Goal: Task Accomplishment & Management: Manage account settings

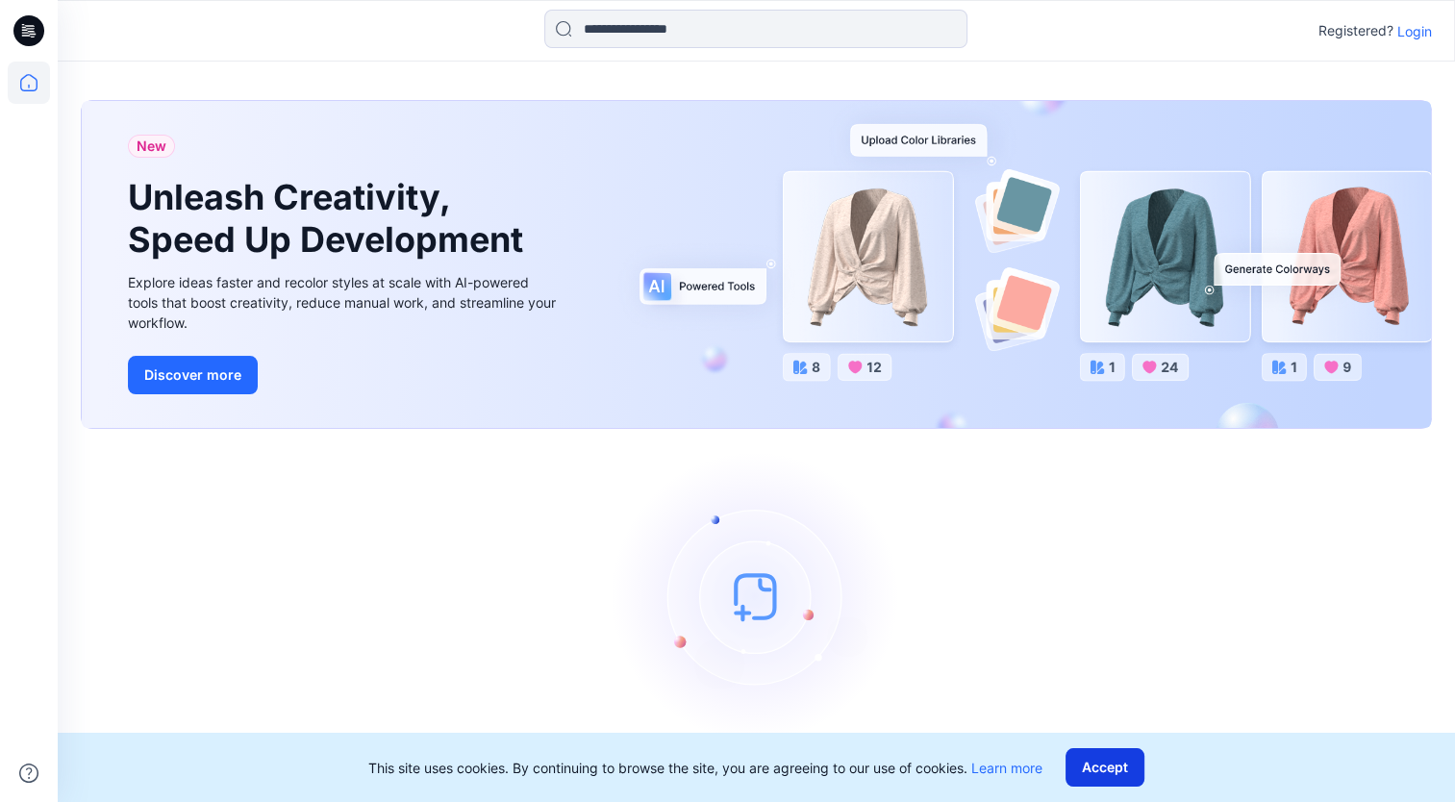
click at [1141, 757] on button "Accept" at bounding box center [1105, 767] width 79 height 38
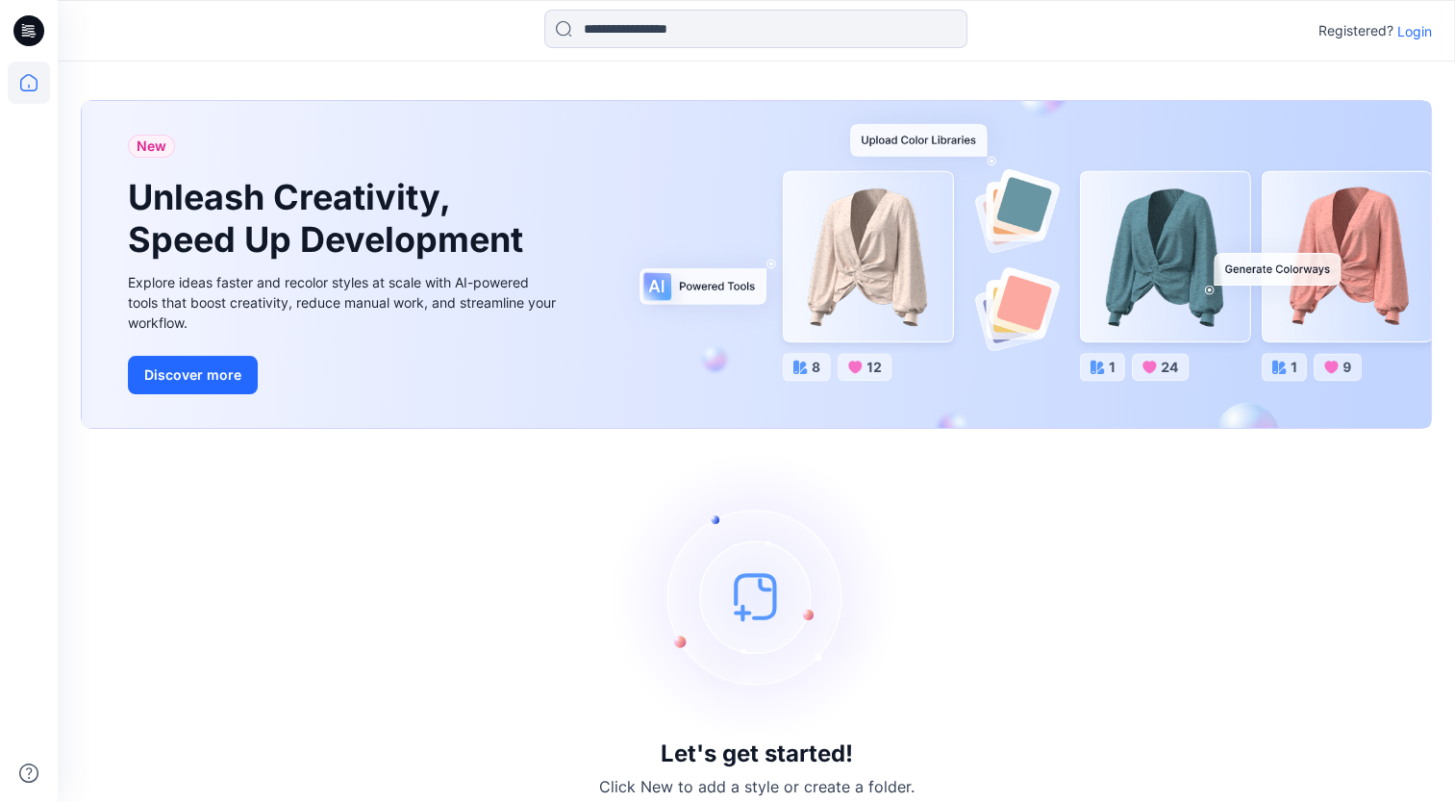
scroll to position [18, 0]
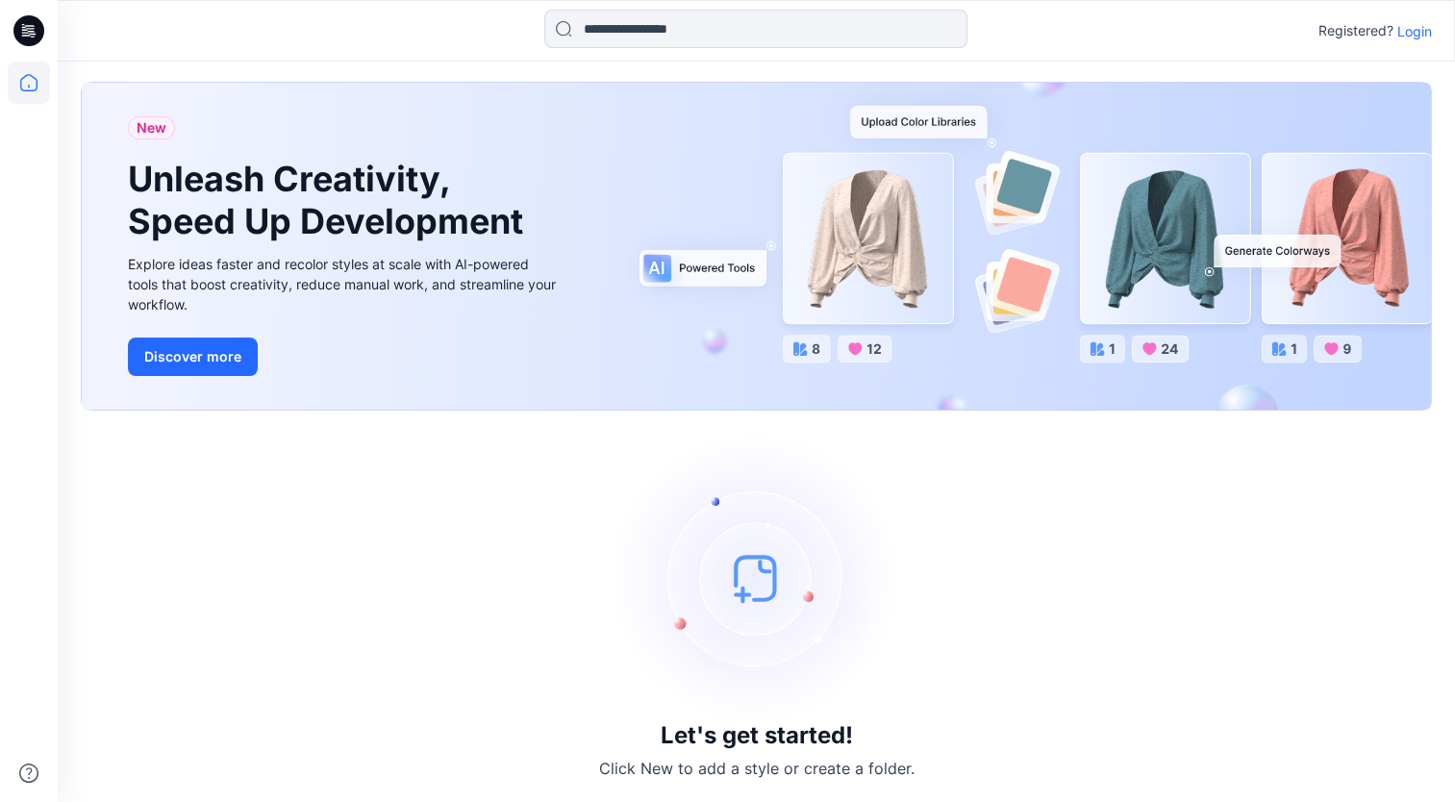
click at [746, 585] on img at bounding box center [757, 578] width 289 height 289
click at [754, 761] on p "Click New to add a style or create a folder." at bounding box center [756, 768] width 315 height 23
click at [752, 744] on h3 "Let's get started!" at bounding box center [757, 735] width 192 height 27
click at [774, 522] on img at bounding box center [757, 578] width 289 height 289
click at [744, 573] on img at bounding box center [757, 578] width 289 height 289
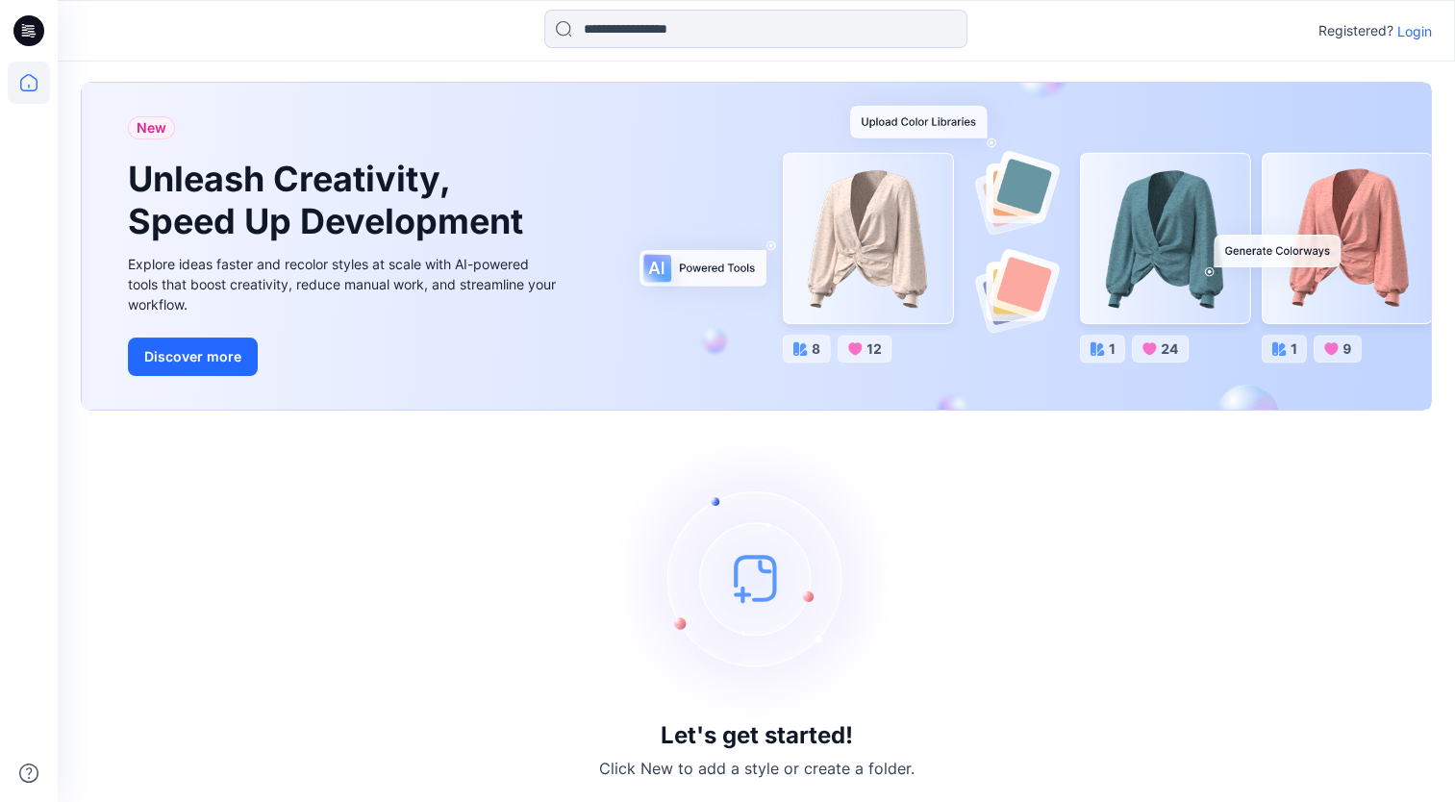
click at [744, 573] on img at bounding box center [757, 578] width 289 height 289
click at [1297, 394] on div "New Unleash Creativity, Speed Up Development Explore ideas faster and recolor s…" at bounding box center [756, 246] width 1349 height 327
click at [1412, 31] on p "Login" at bounding box center [1415, 31] width 35 height 20
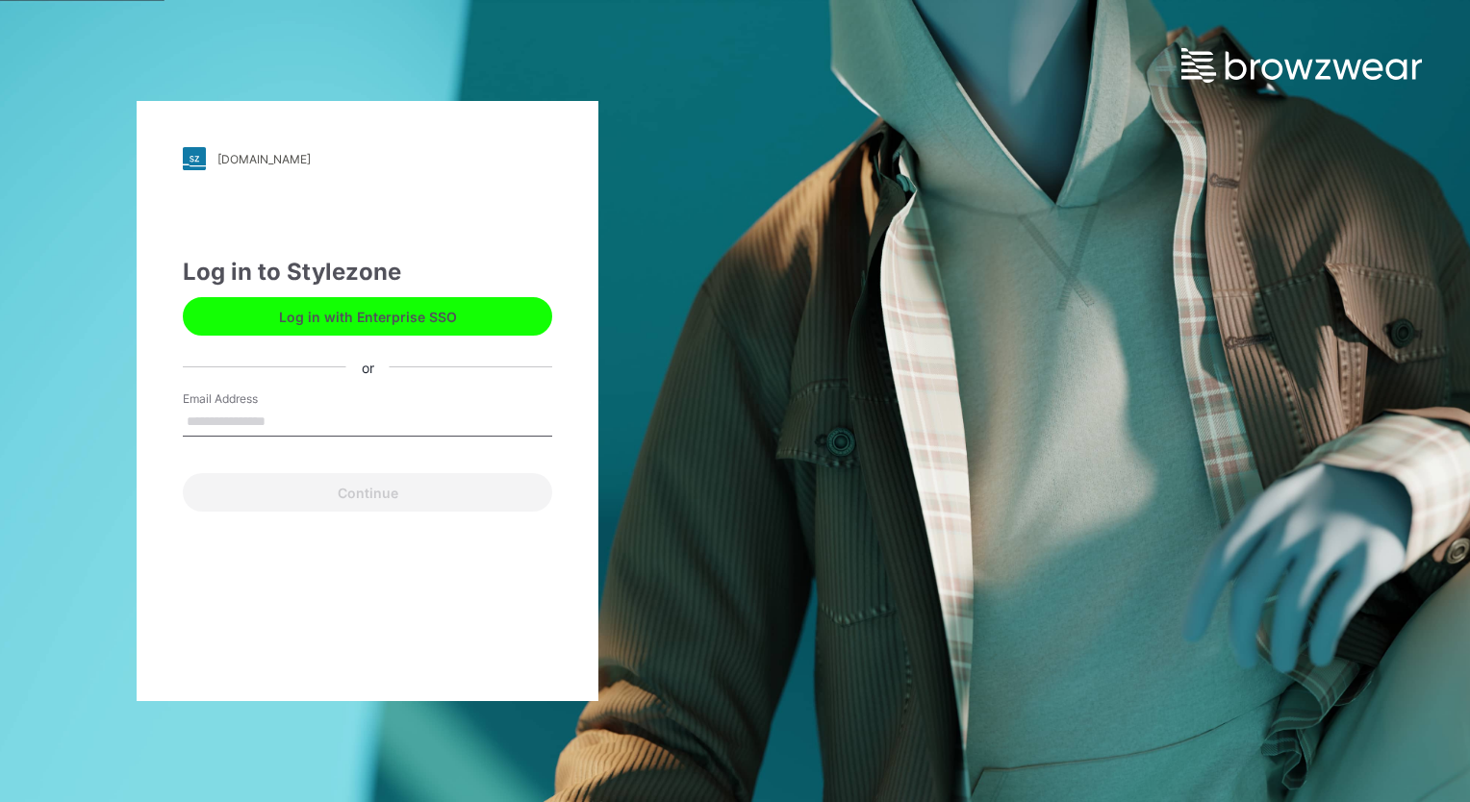
click at [283, 414] on input "Email Address" at bounding box center [367, 422] width 369 height 29
type input "**********"
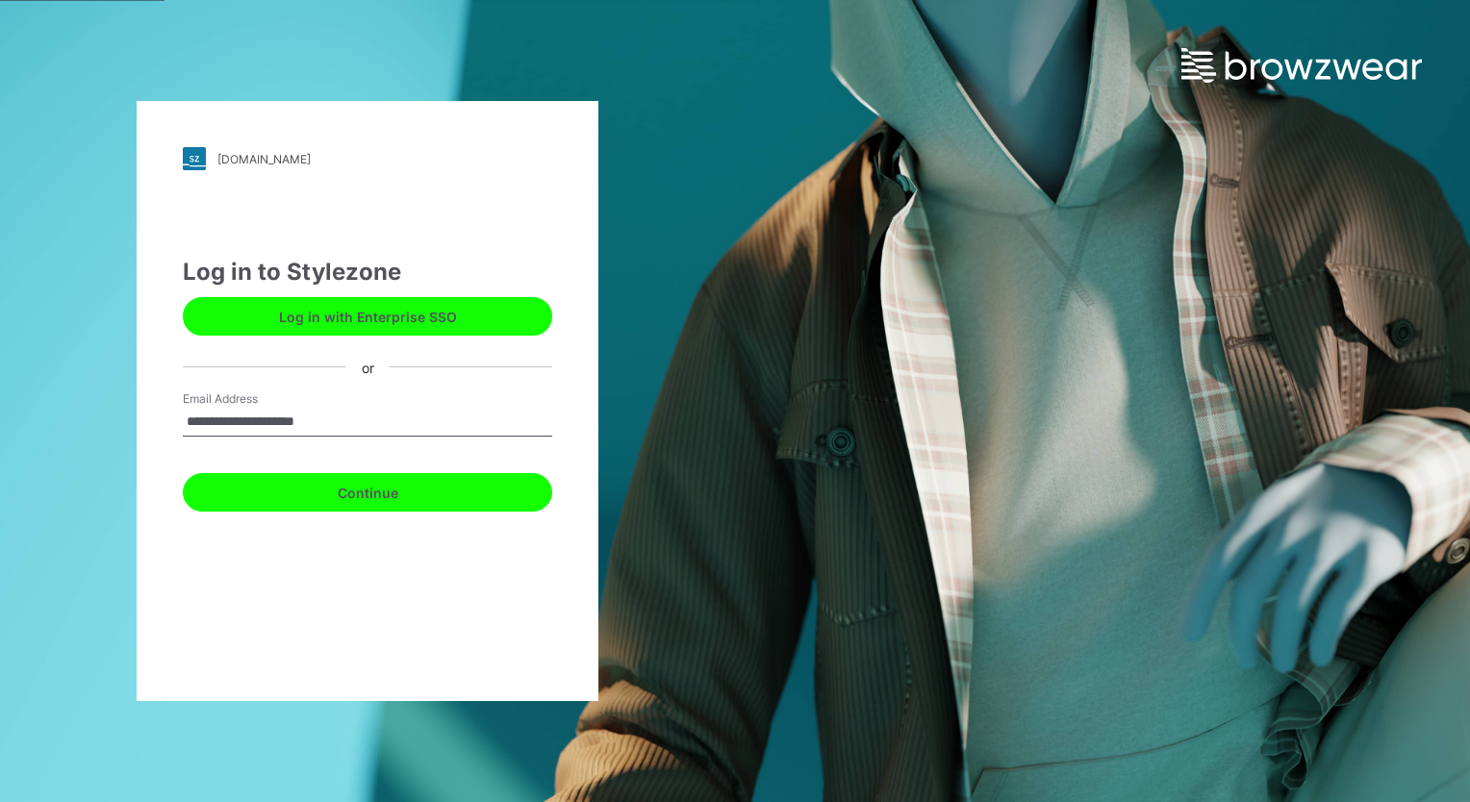
click at [299, 487] on button "Continue" at bounding box center [367, 492] width 369 height 38
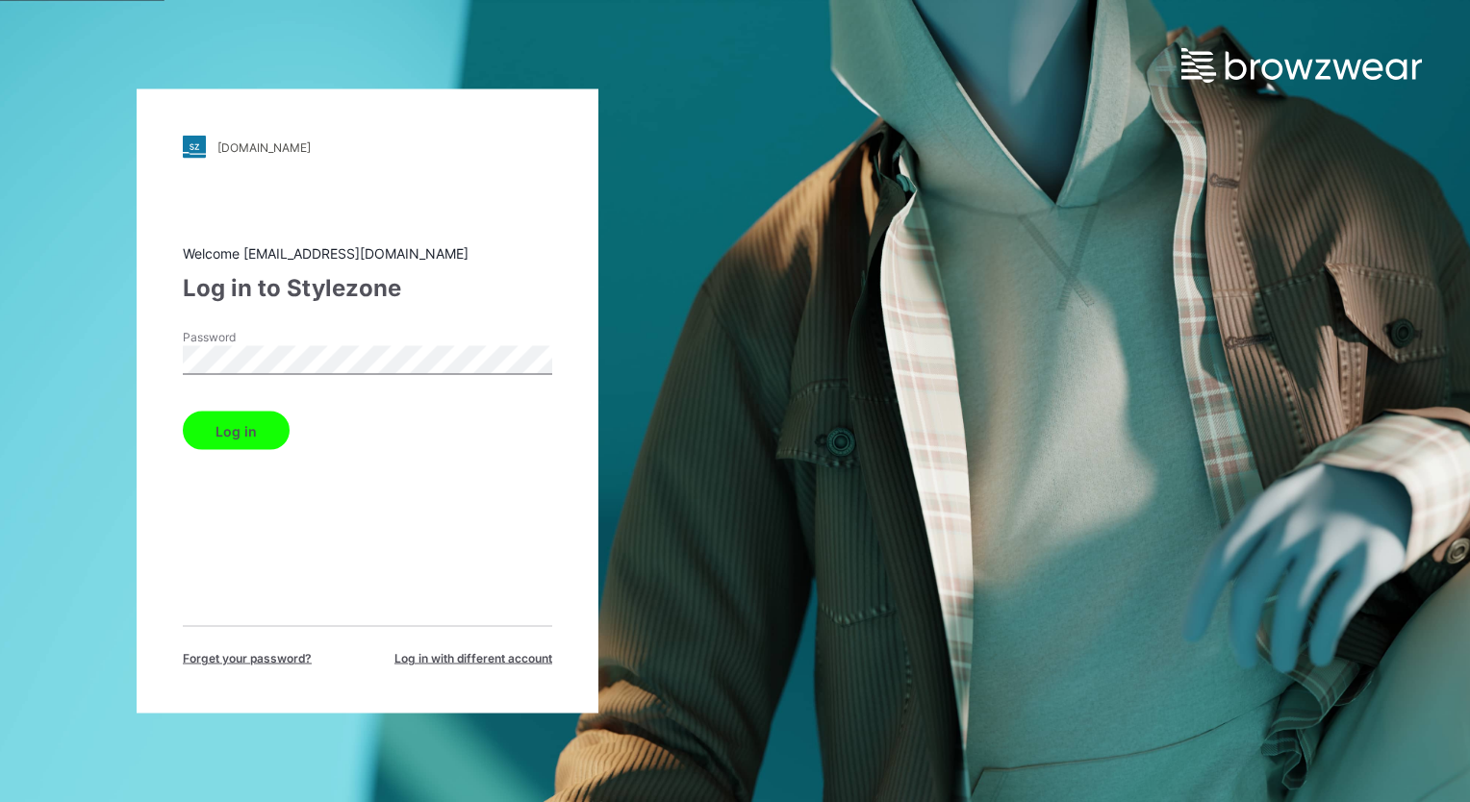
click at [183, 412] on button "Log in" at bounding box center [236, 431] width 107 height 38
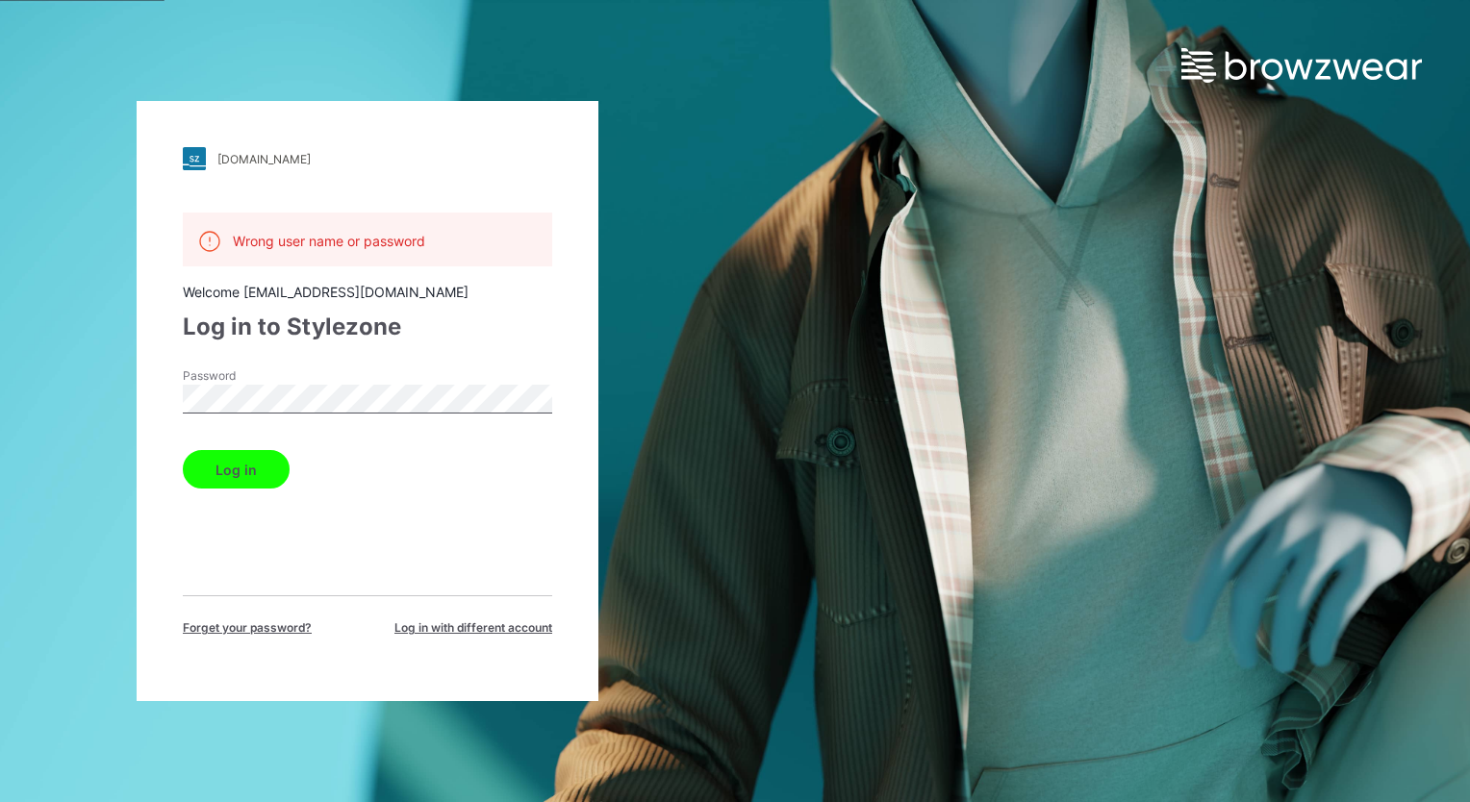
click at [154, 396] on div "[DOMAIN_NAME] Loading... Wrong user name or password Welcome [EMAIL_ADDRESS][DO…" at bounding box center [368, 401] width 462 height 600
